Goal: Task Accomplishment & Management: Complete application form

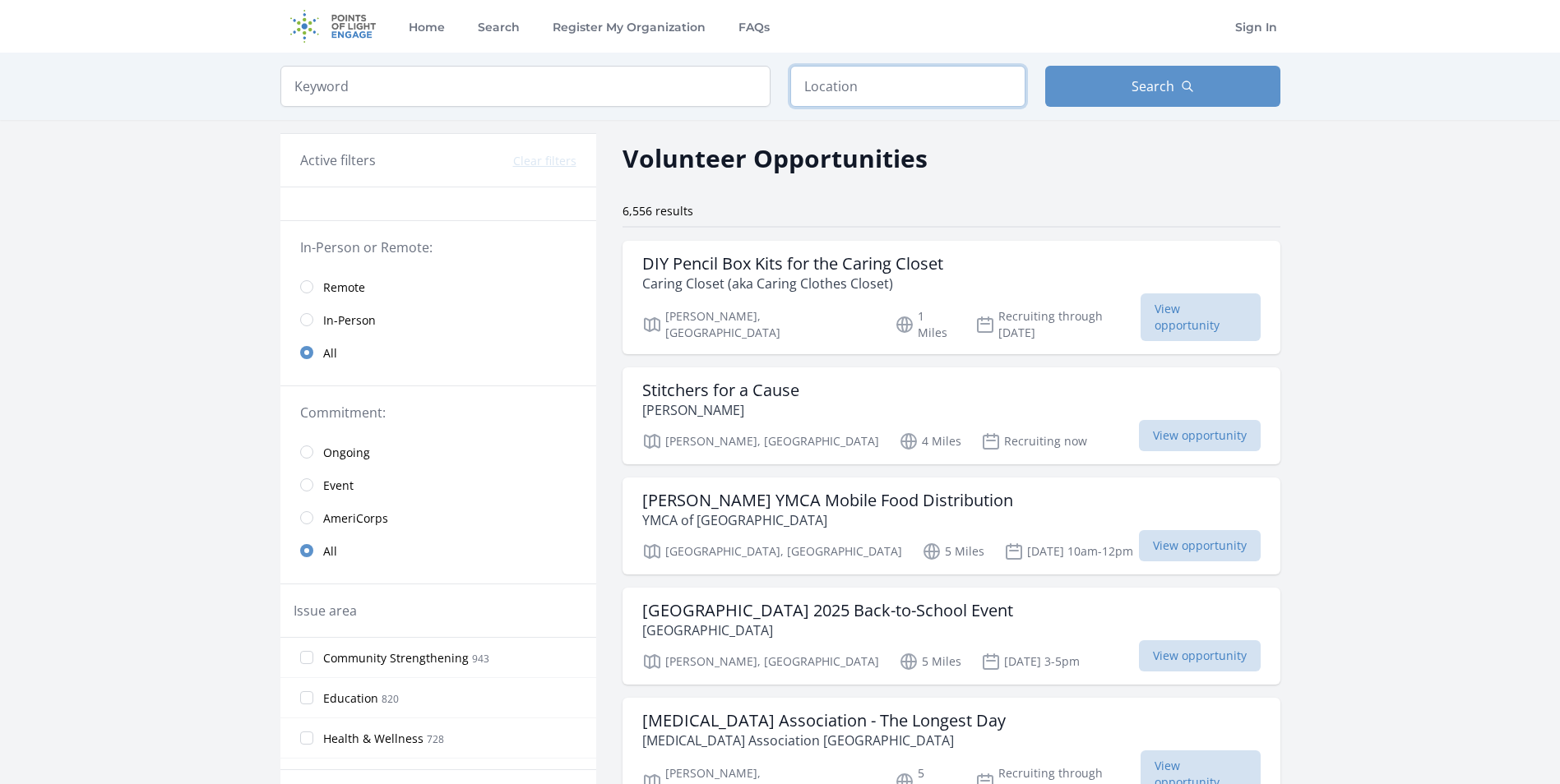
click at [854, 95] on input "text" at bounding box center [907, 87] width 235 height 42
type input "[GEOGRAPHIC_DATA], [GEOGRAPHIC_DATA]"
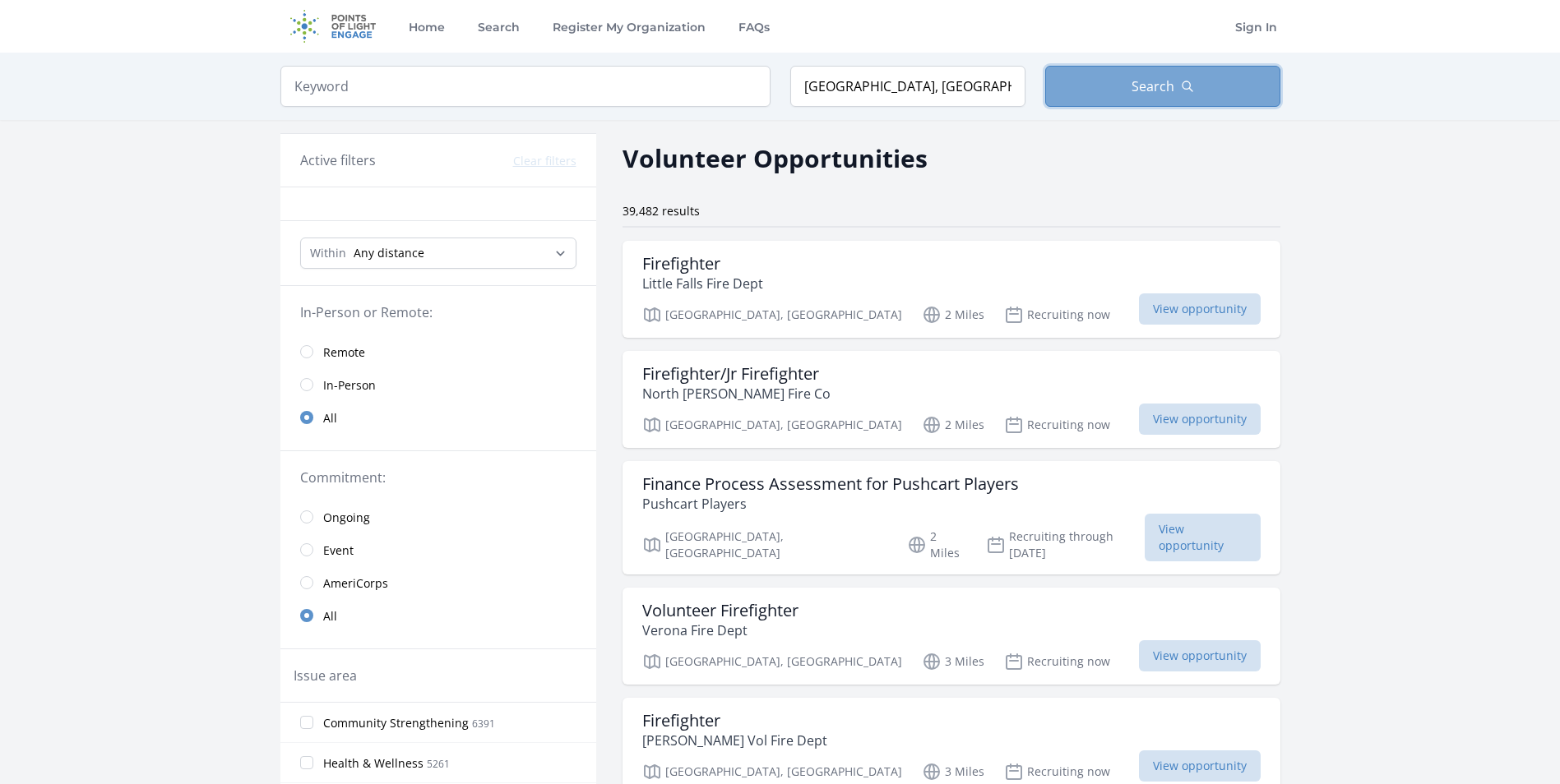
click at [1154, 79] on span "Search" at bounding box center [1153, 86] width 43 height 20
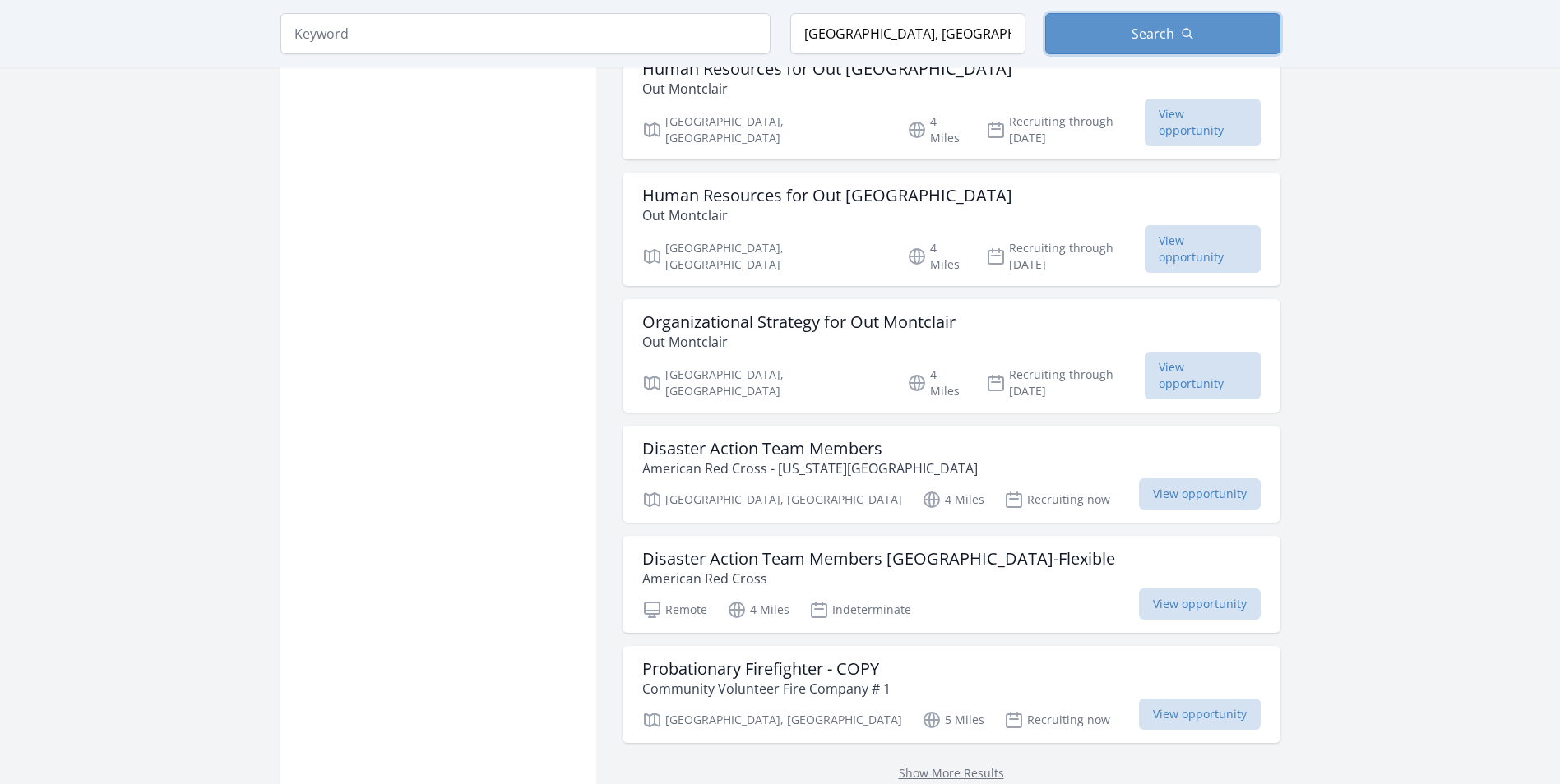
scroll to position [1818, 0]
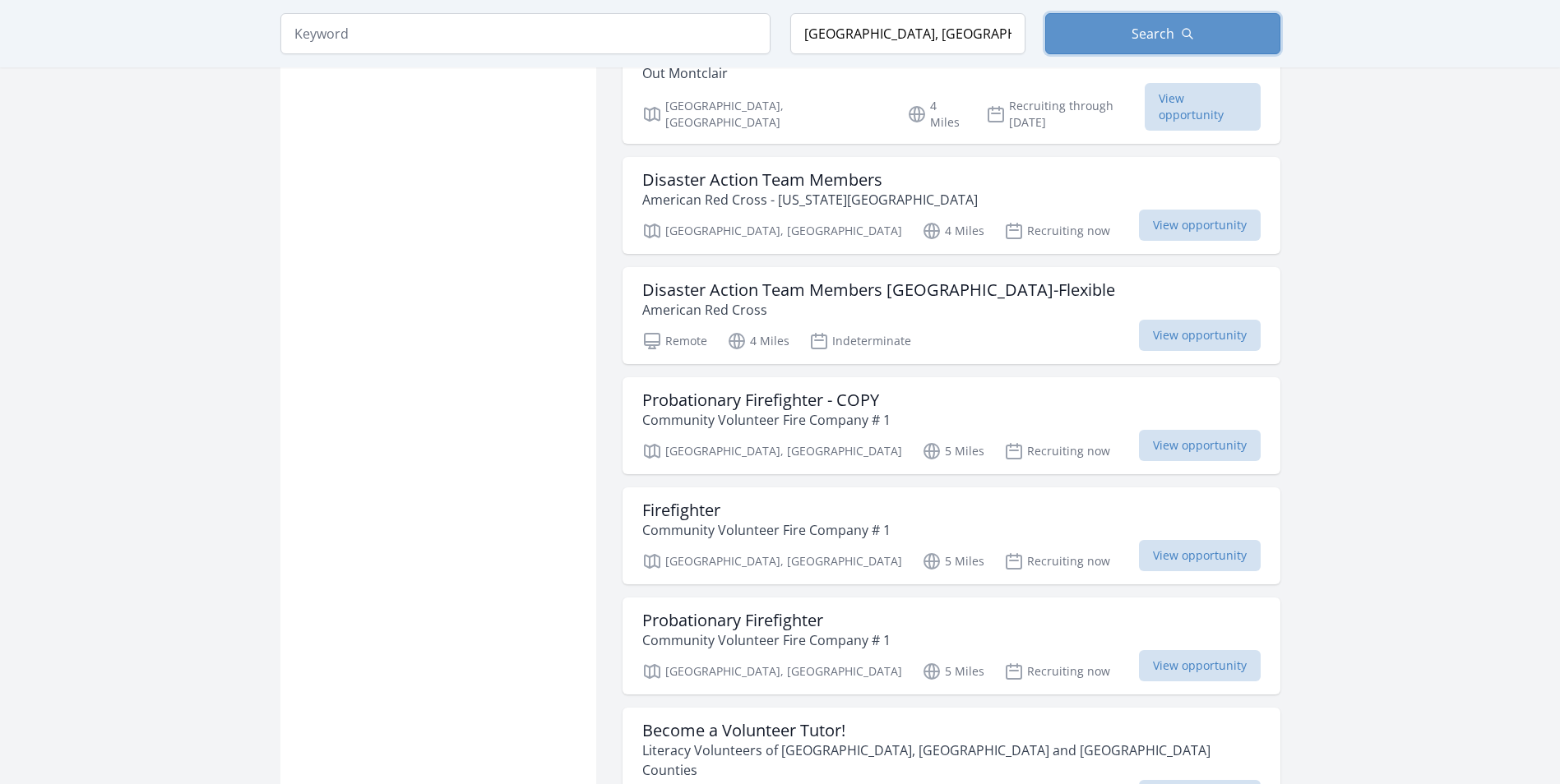
scroll to position [2084, 0]
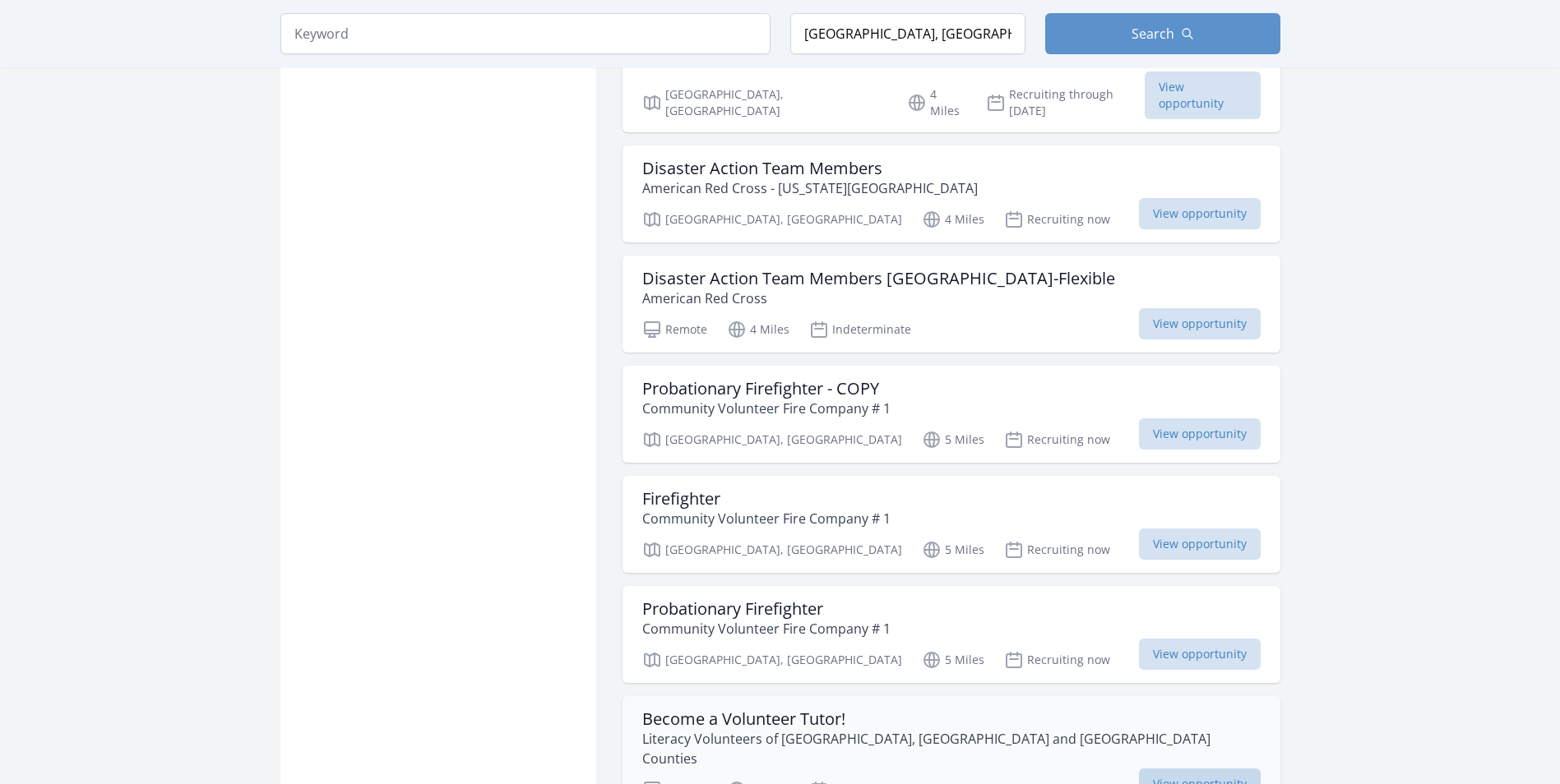
click at [1159, 769] on span "View opportunity" at bounding box center [1199, 784] width 122 height 31
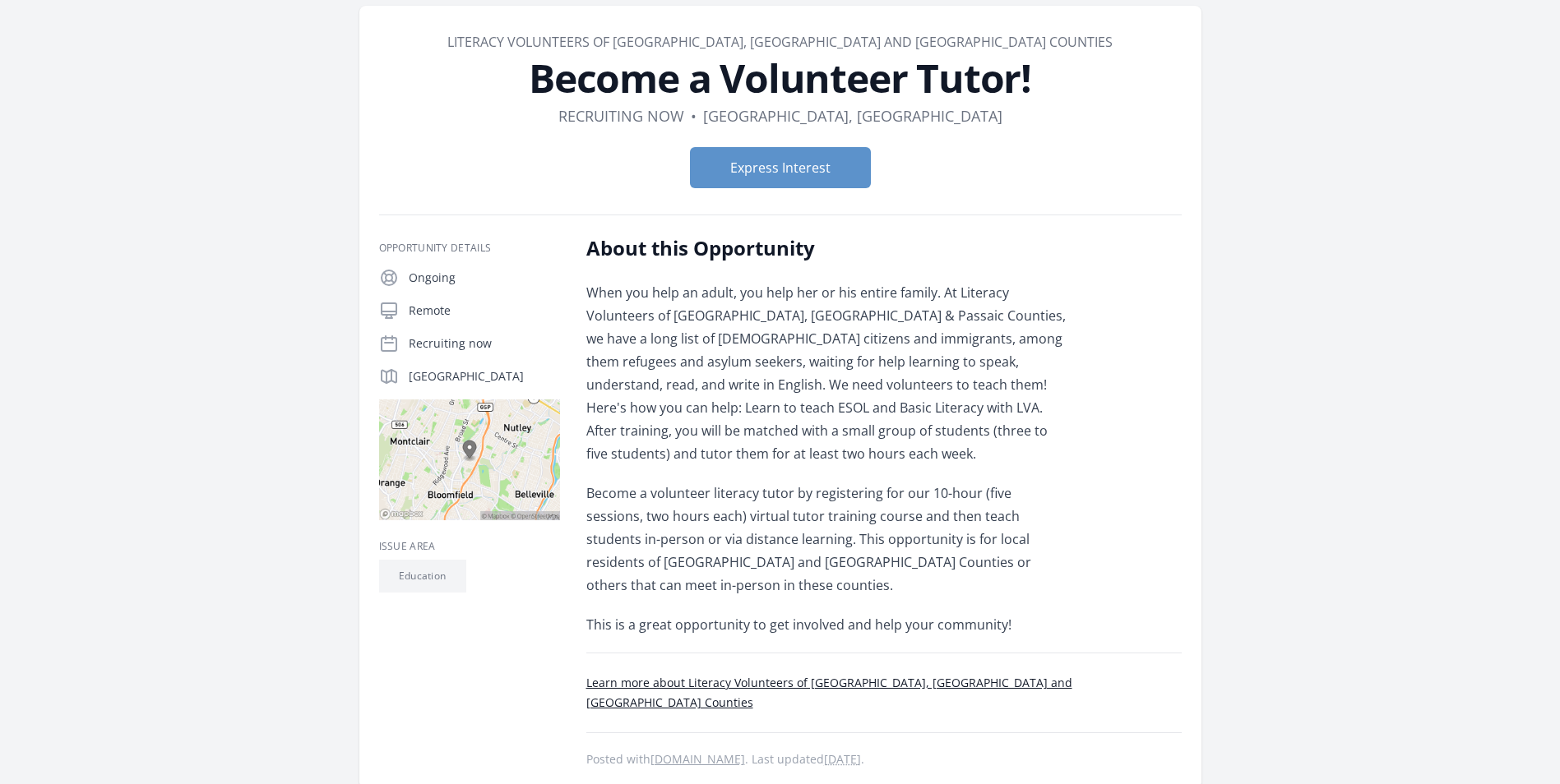
scroll to position [75, 0]
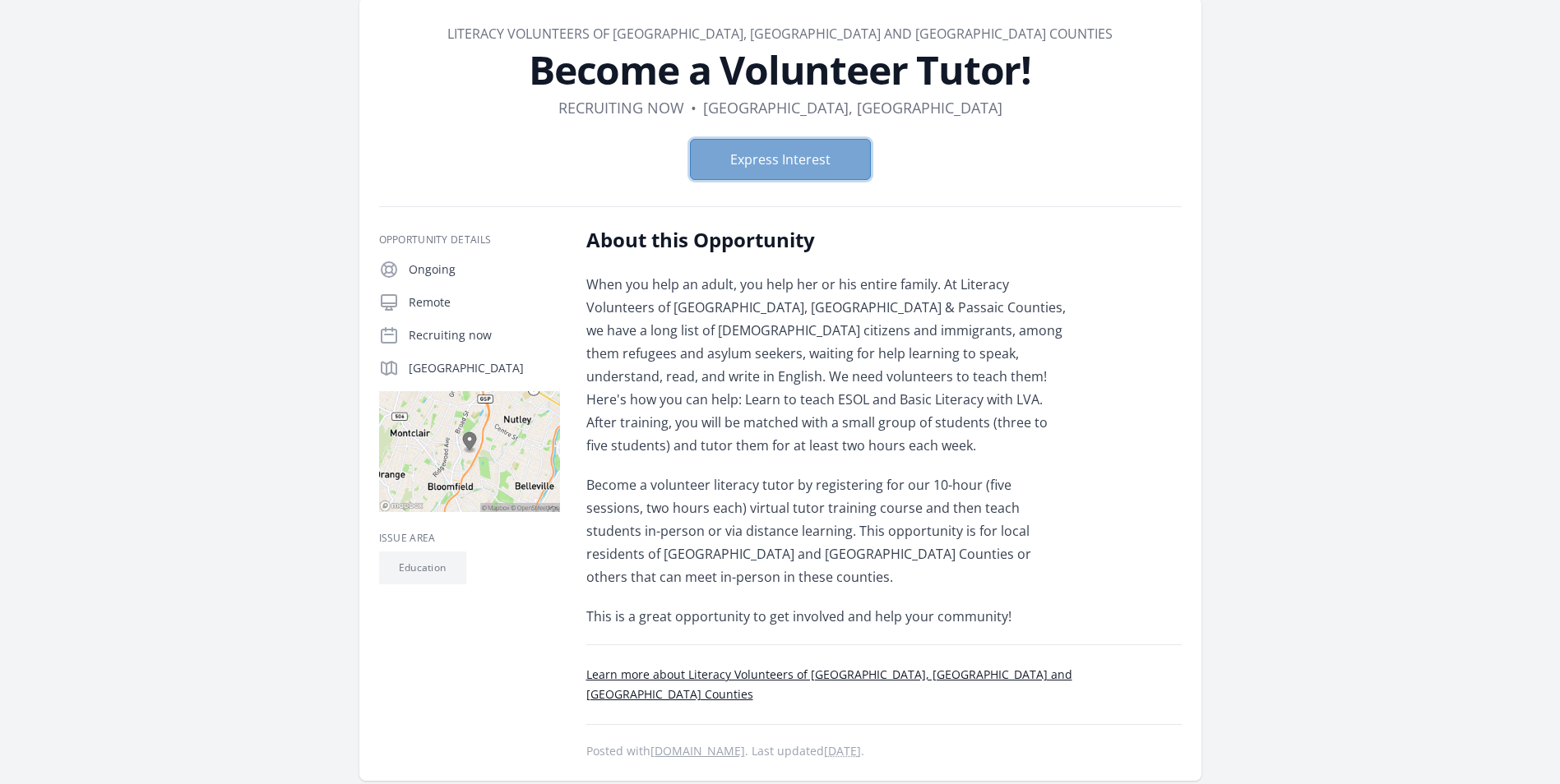
click at [779, 173] on button "Express Interest" at bounding box center [780, 160] width 180 height 42
